Goal: Check status: Check status

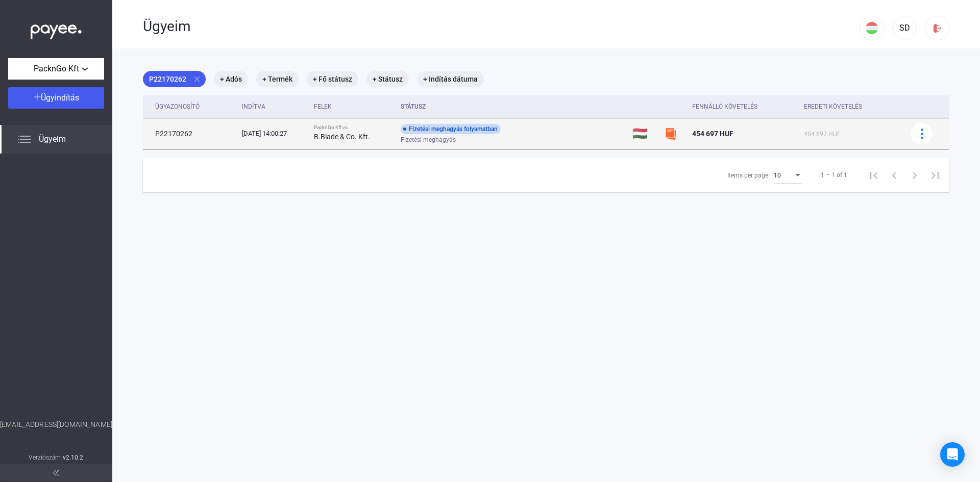
click at [611, 131] on td "Fizetési meghagyás folyamatban Fizetési meghagyás" at bounding box center [512, 133] width 232 height 31
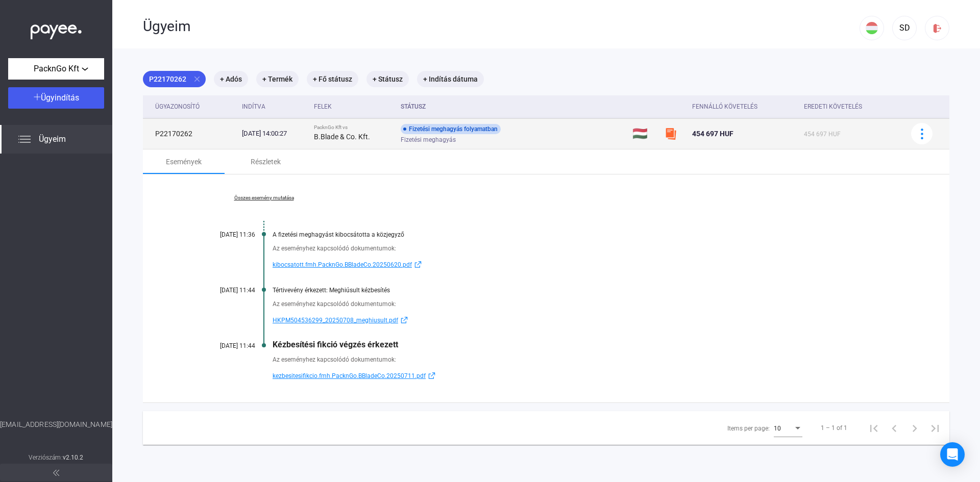
click at [183, 133] on td "P22170262" at bounding box center [190, 133] width 95 height 31
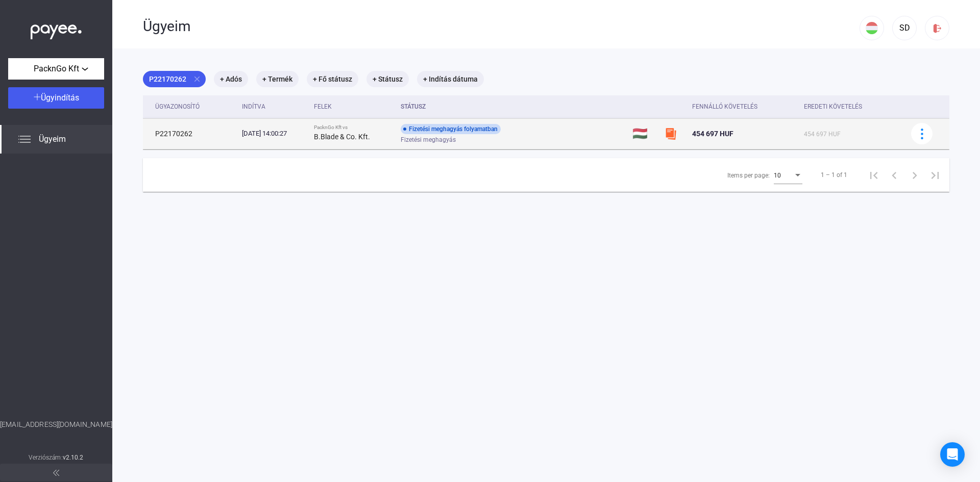
click at [183, 133] on td "P22170262" at bounding box center [190, 133] width 95 height 31
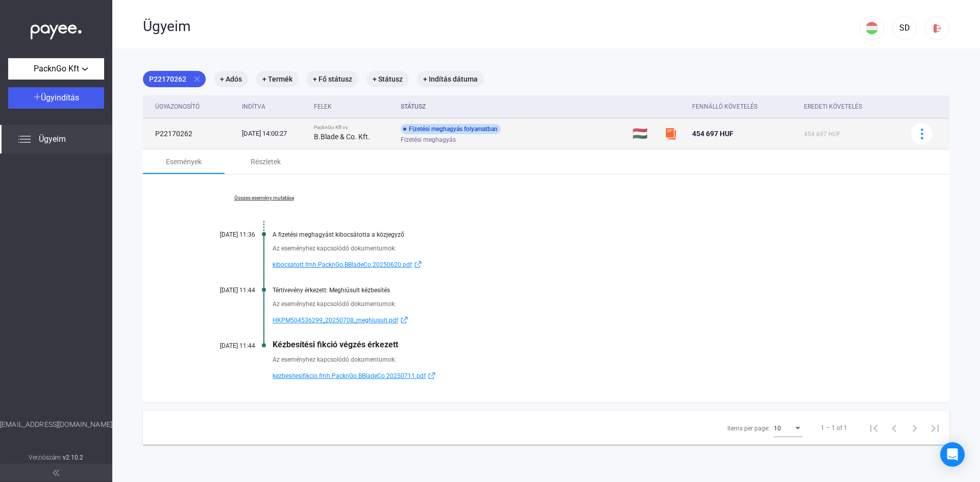
click at [355, 137] on strong "B.Blade & Co. Kft." at bounding box center [342, 137] width 56 height 8
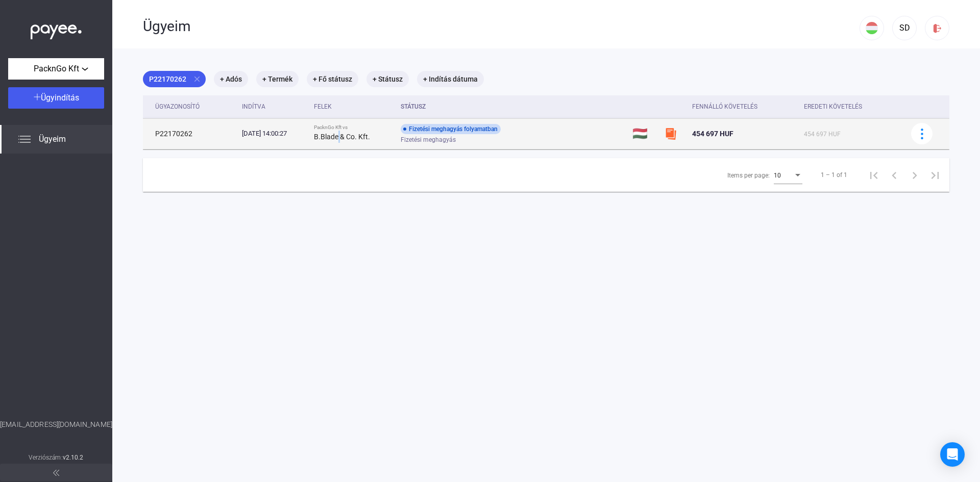
click at [355, 137] on strong "B.Blade & Co. Kft." at bounding box center [342, 137] width 56 height 8
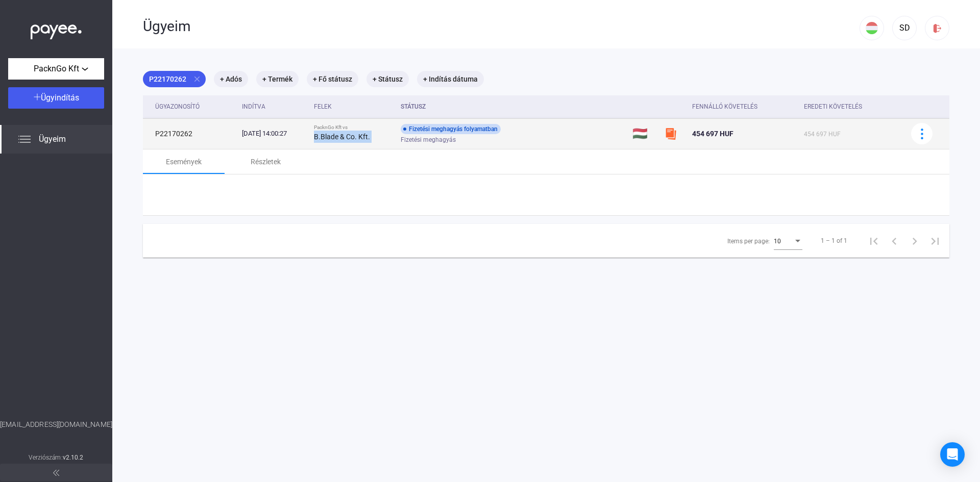
click at [355, 137] on strong "B.Blade & Co. Kft." at bounding box center [342, 137] width 56 height 8
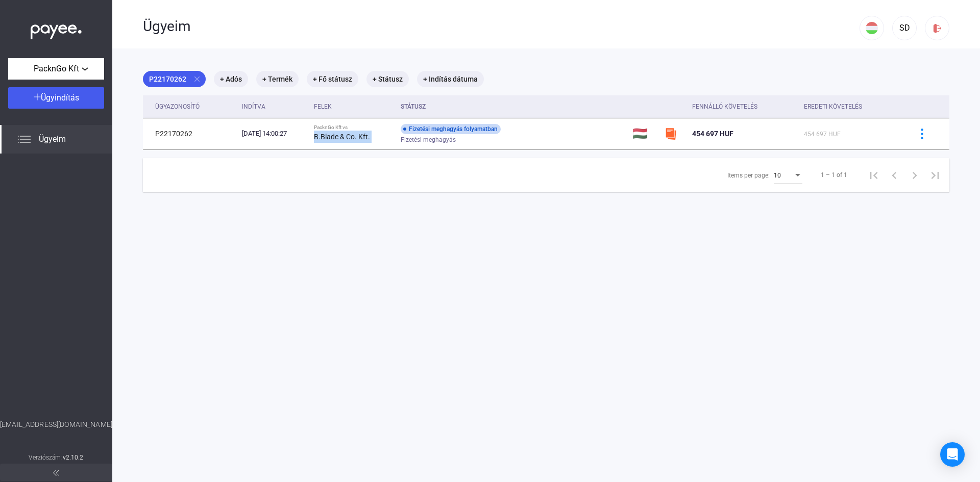
copy strong "B.Blade & Co. Kft."
